Goal: Information Seeking & Learning: Learn about a topic

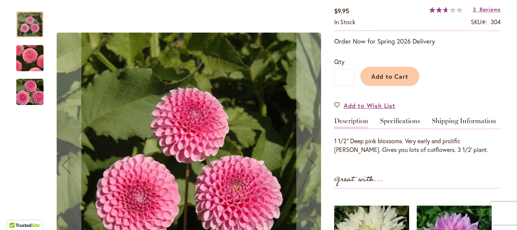
scroll to position [152, 0]
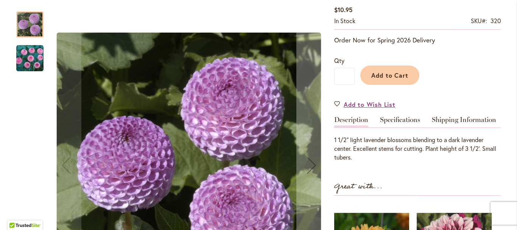
scroll to position [130, 0]
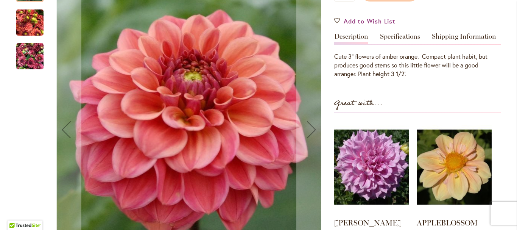
scroll to position [162, 0]
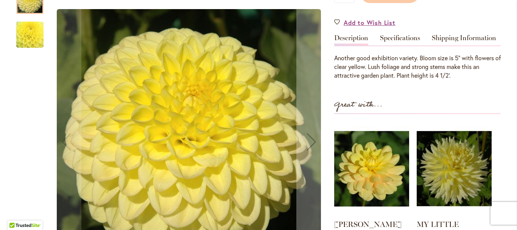
scroll to position [244, 0]
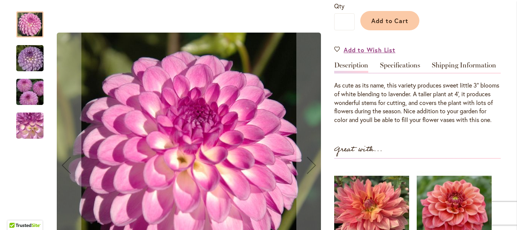
scroll to position [199, 0]
